Goal: Browse casually: Explore the website without a specific task or goal

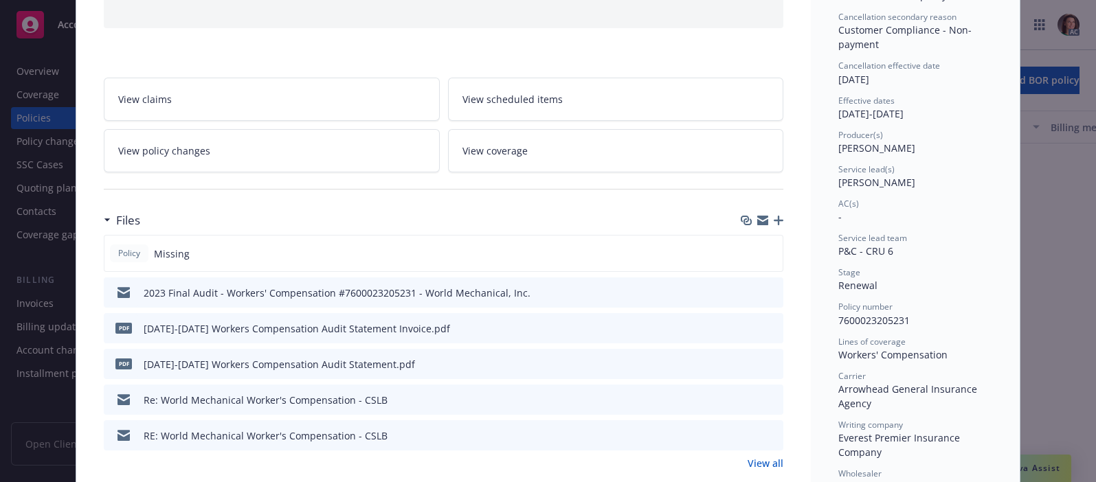
scroll to position [170, 0]
